Goal: Information Seeking & Learning: Learn about a topic

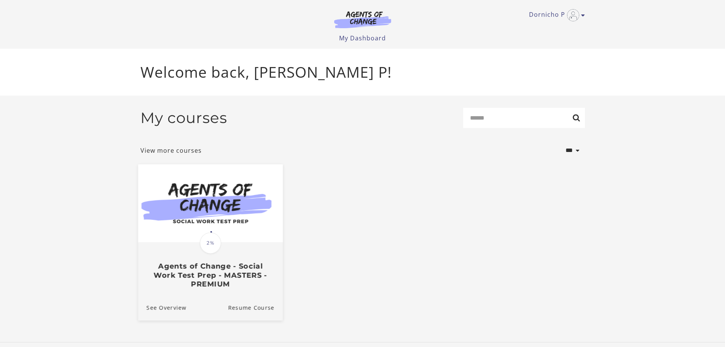
click at [224, 234] on img at bounding box center [210, 203] width 145 height 78
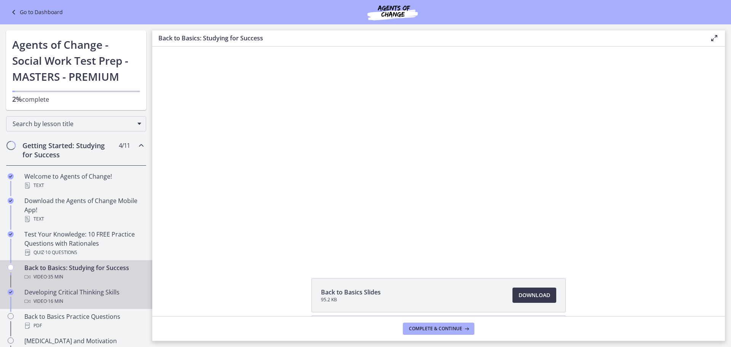
scroll to position [76, 0]
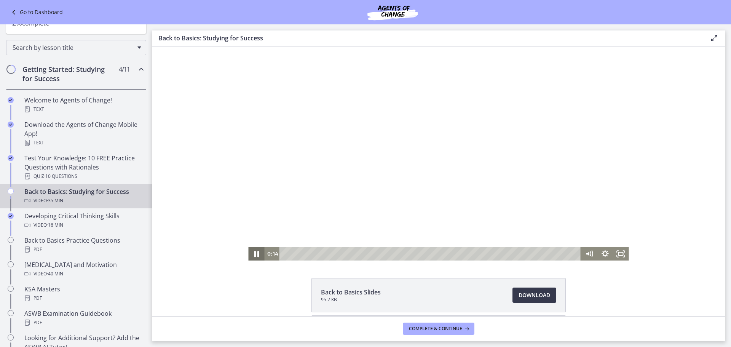
click at [251, 252] on icon "Pause" at bounding box center [256, 254] width 19 height 16
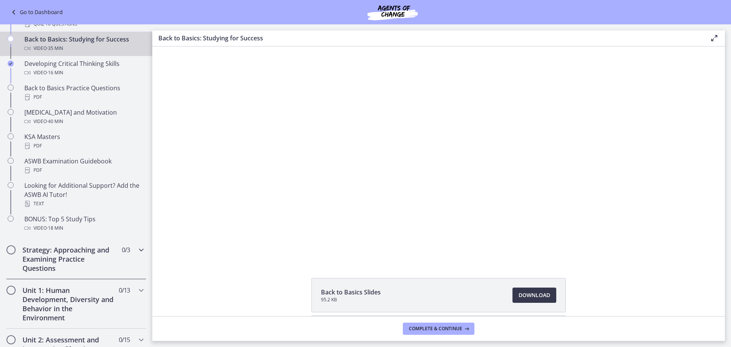
scroll to position [266, 0]
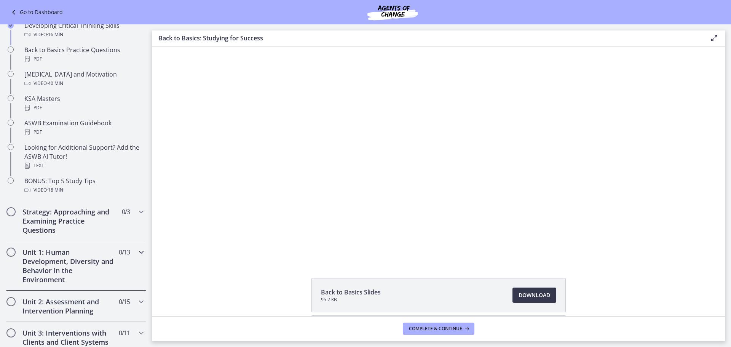
click at [100, 260] on h2 "Unit 1: Human Development, Diversity and Behavior in the Environment" at bounding box center [68, 265] width 93 height 37
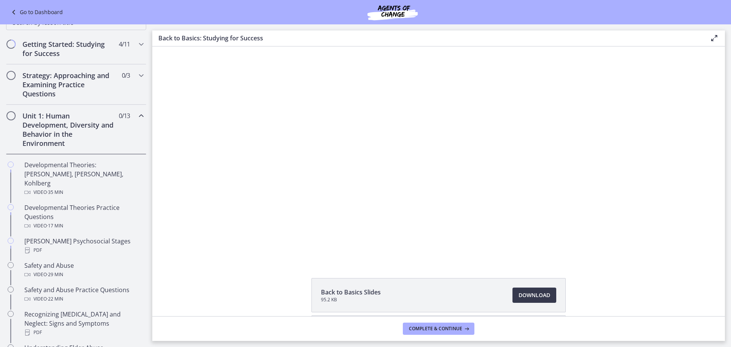
scroll to position [103, 0]
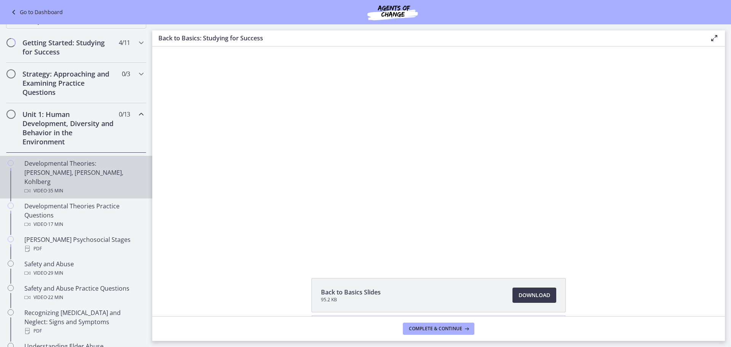
click at [83, 172] on div "Developmental Theories: [PERSON_NAME], [PERSON_NAME], Kohlberg Video · 35 min" at bounding box center [83, 177] width 119 height 37
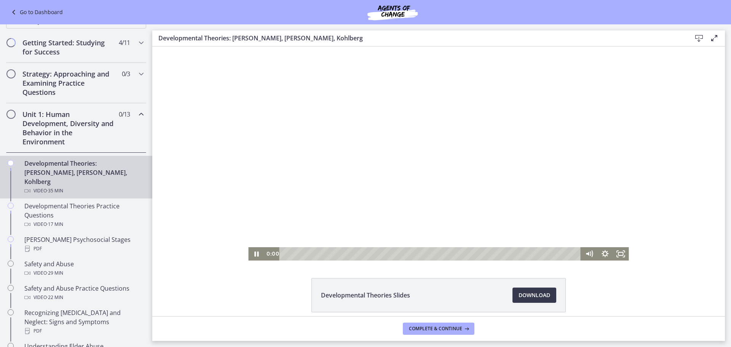
drag, startPoint x: 286, startPoint y: 253, endPoint x: 274, endPoint y: 253, distance: 11.8
click at [274, 253] on div "0:00 0:00" at bounding box center [422, 253] width 317 height 13
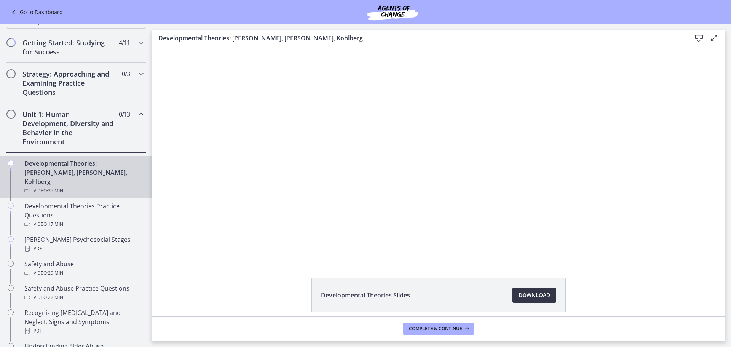
click at [525, 297] on span "Download Opens in a new window" at bounding box center [534, 294] width 32 height 9
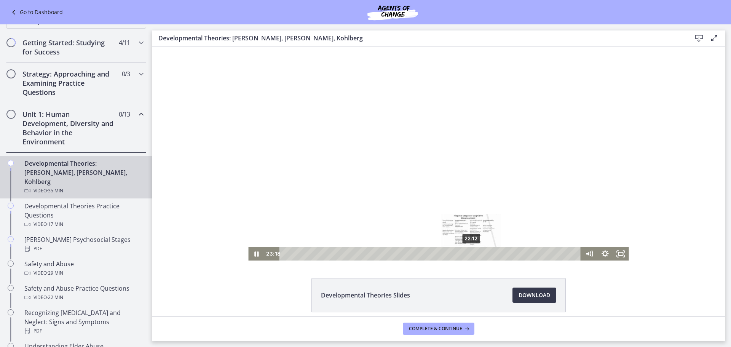
click at [469, 252] on div "22:12" at bounding box center [431, 253] width 292 height 13
click at [247, 258] on icon "Pause" at bounding box center [256, 254] width 19 height 16
